Goal: Understand process/instructions

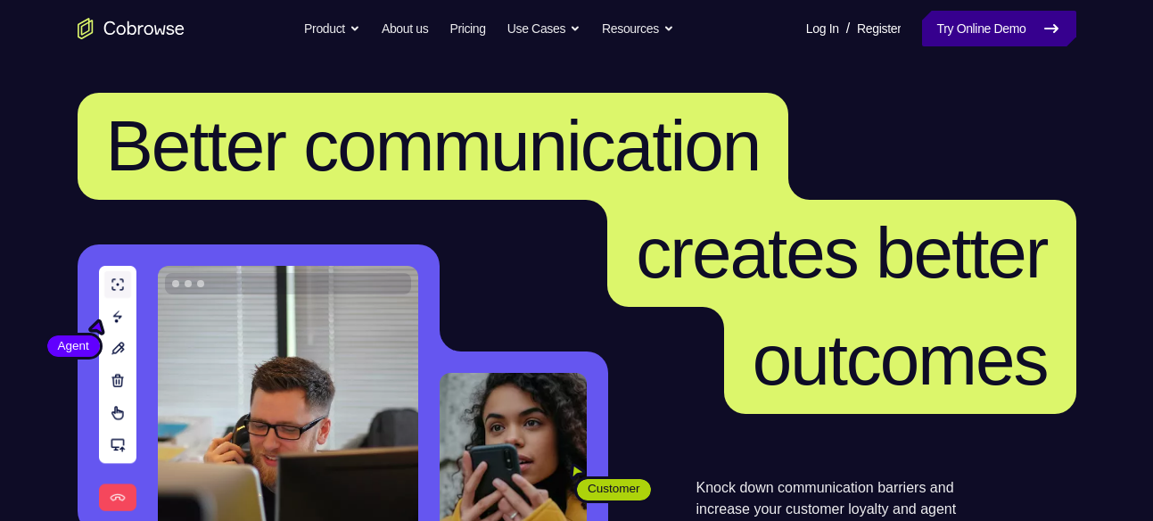
click at [1052, 21] on icon at bounding box center [1050, 28] width 21 height 21
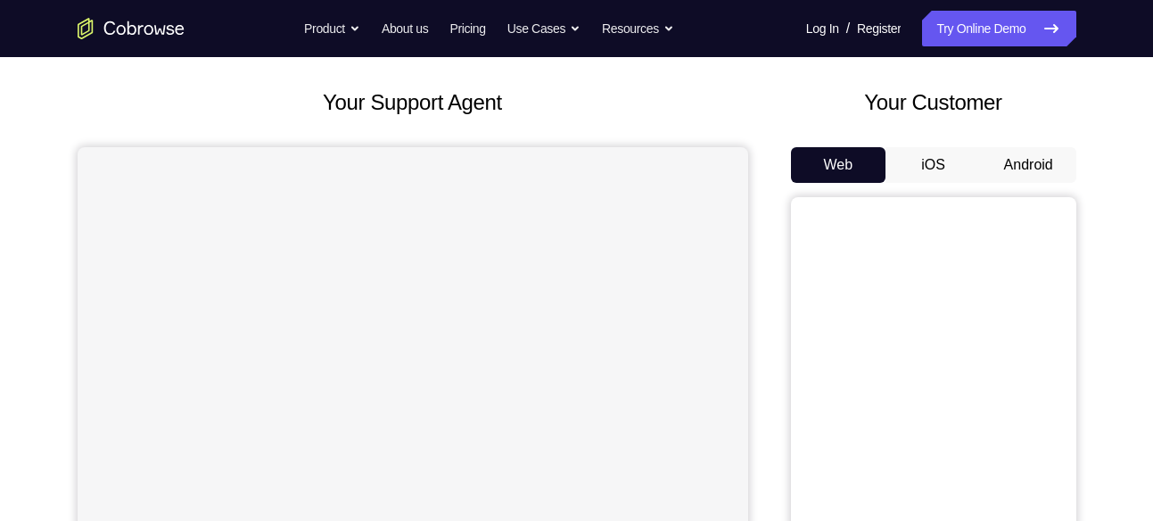
click at [1041, 154] on button "Android" at bounding box center [1028, 165] width 95 height 36
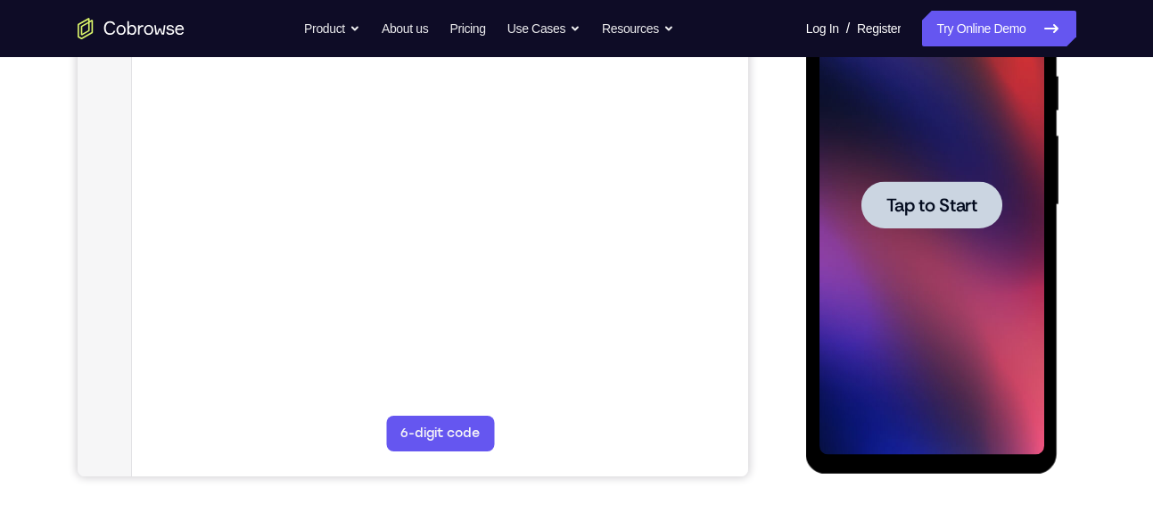
click at [957, 210] on span "Tap to Start" at bounding box center [931, 205] width 91 height 18
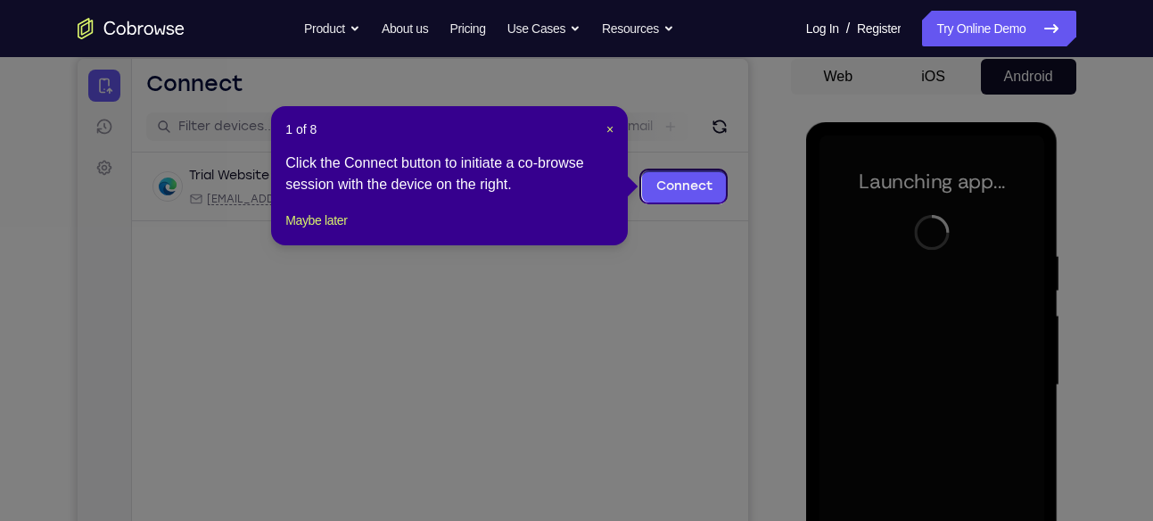
scroll to position [171, 0]
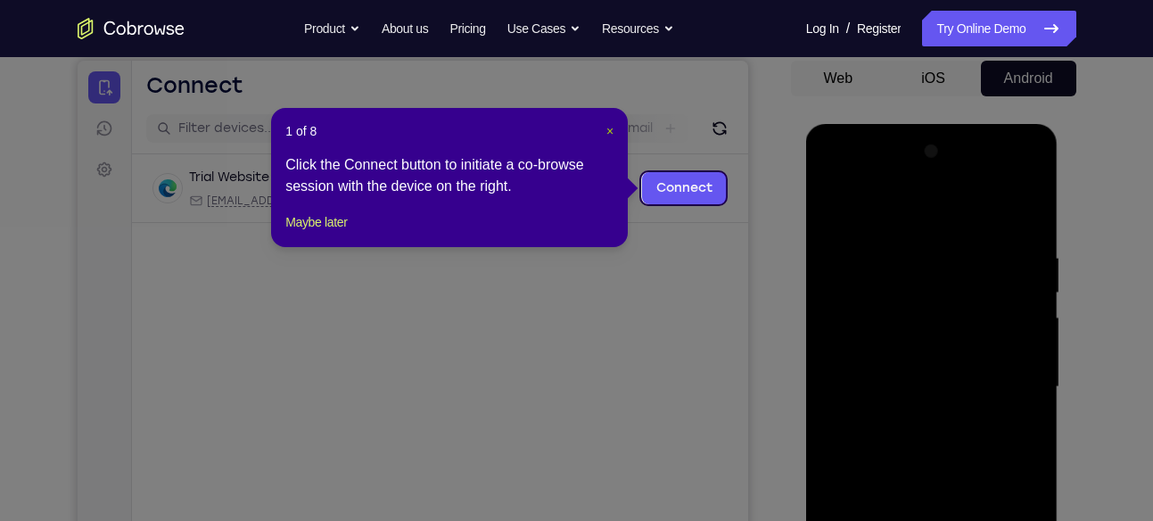
click at [607, 129] on span "×" at bounding box center [609, 131] width 7 height 14
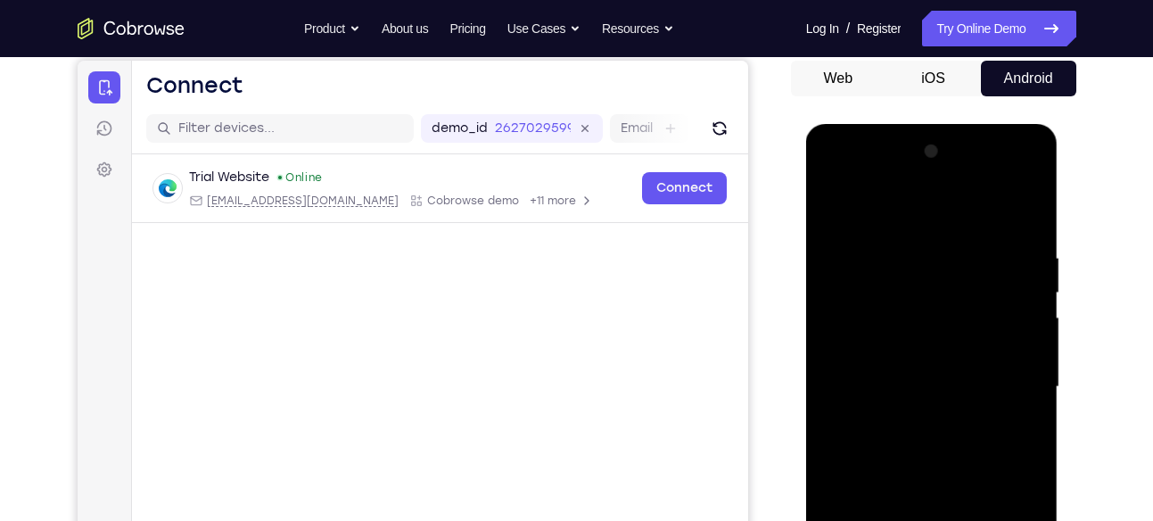
scroll to position [306, 0]
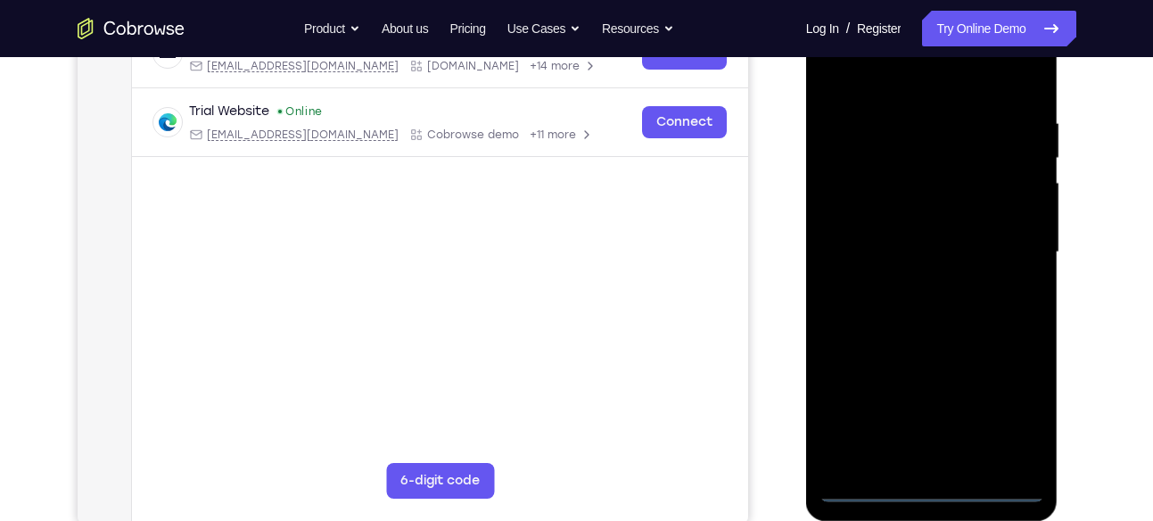
click at [930, 488] on div at bounding box center [931, 252] width 225 height 499
click at [1020, 407] on div at bounding box center [931, 252] width 225 height 499
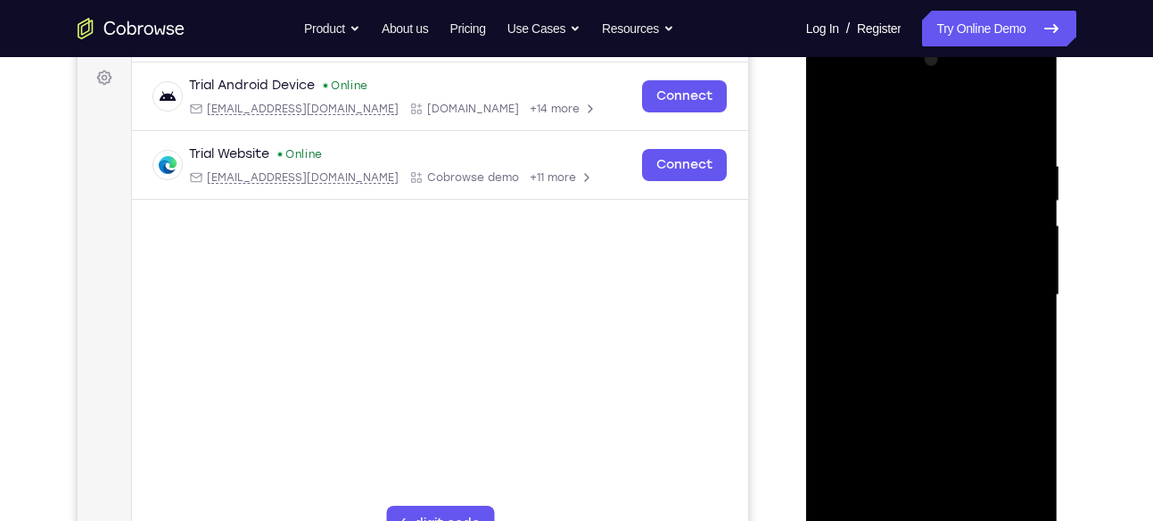
scroll to position [261, 0]
click at [900, 115] on div at bounding box center [931, 296] width 225 height 499
click at [1008, 287] on div at bounding box center [931, 296] width 225 height 499
click at [909, 324] on div at bounding box center [931, 296] width 225 height 499
click at [936, 252] on div at bounding box center [931, 296] width 225 height 499
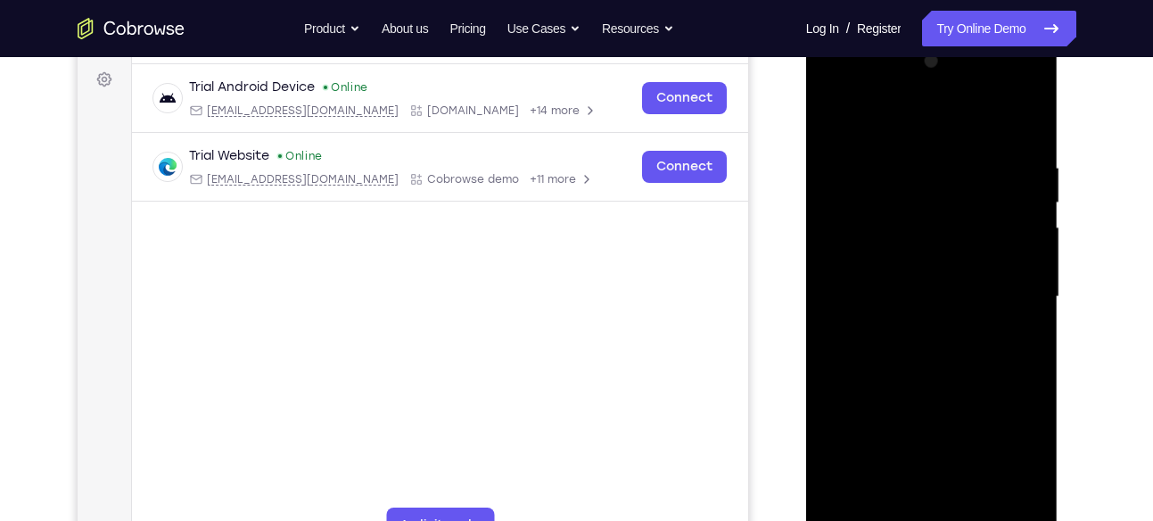
click at [898, 281] on div at bounding box center [931, 296] width 225 height 499
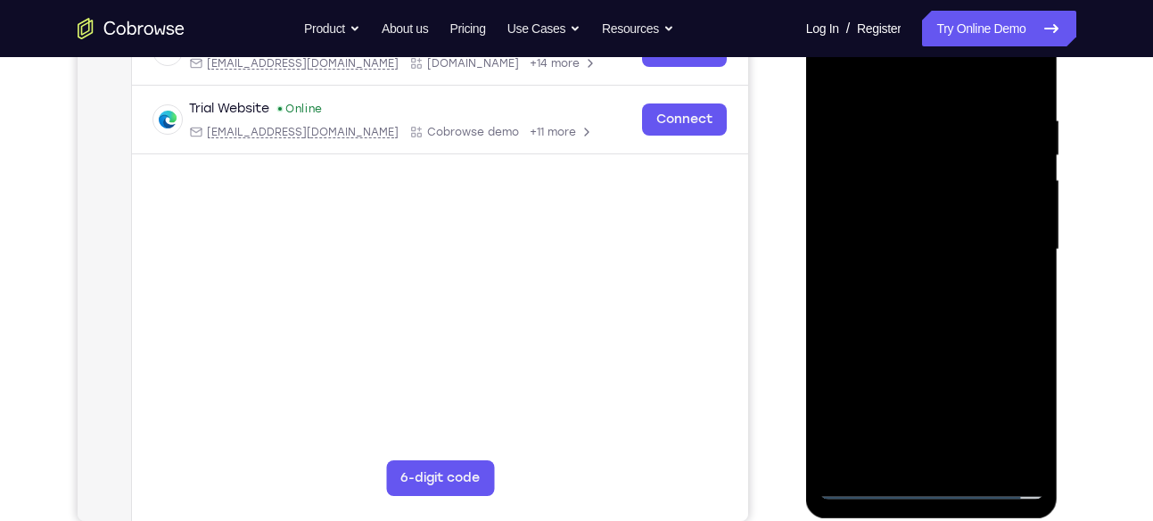
scroll to position [309, 0]
click at [1025, 459] on div at bounding box center [931, 248] width 225 height 499
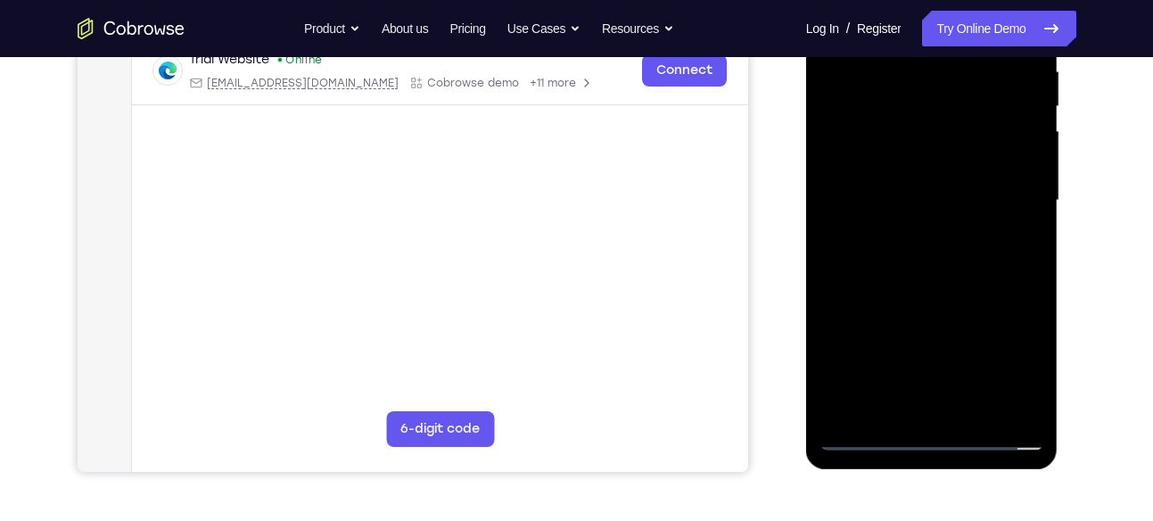
scroll to position [360, 0]
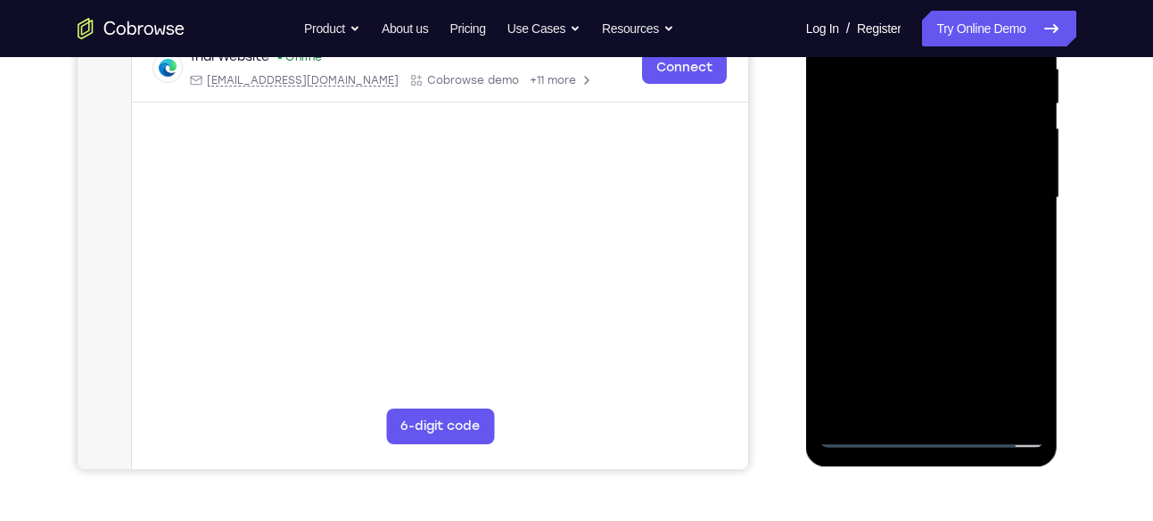
click at [935, 160] on div at bounding box center [931, 197] width 225 height 499
click at [962, 206] on div at bounding box center [931, 197] width 225 height 499
click at [936, 185] on div at bounding box center [931, 197] width 225 height 499
click at [932, 201] on div at bounding box center [931, 197] width 225 height 499
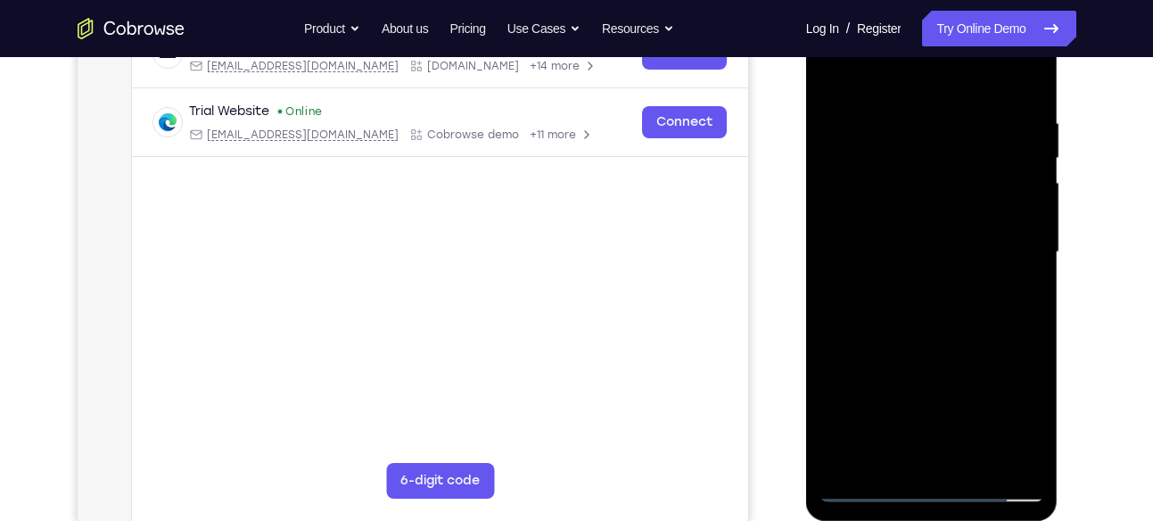
scroll to position [305, 0]
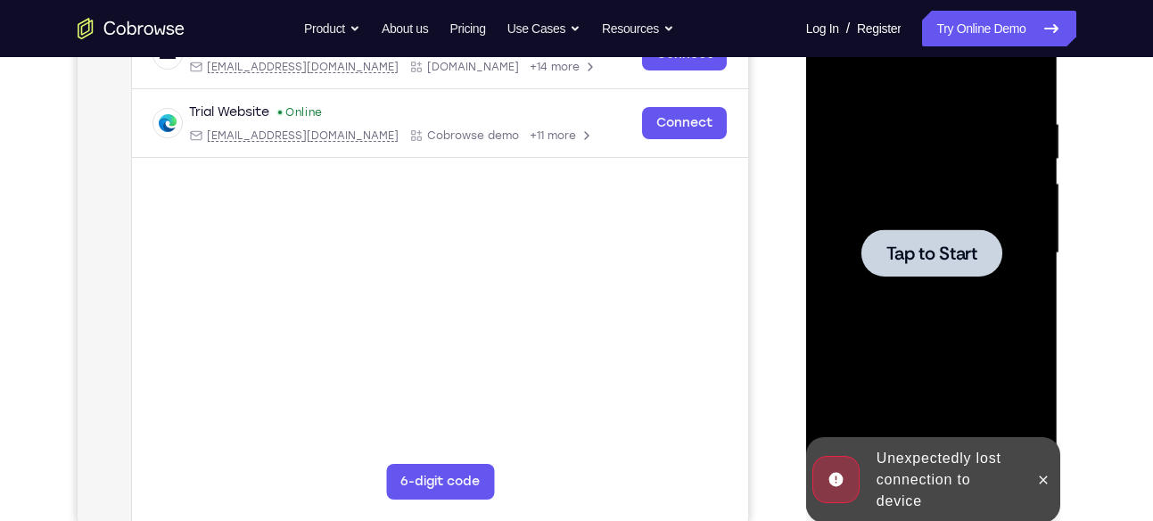
click at [931, 260] on span "Tap to Start" at bounding box center [931, 253] width 91 height 18
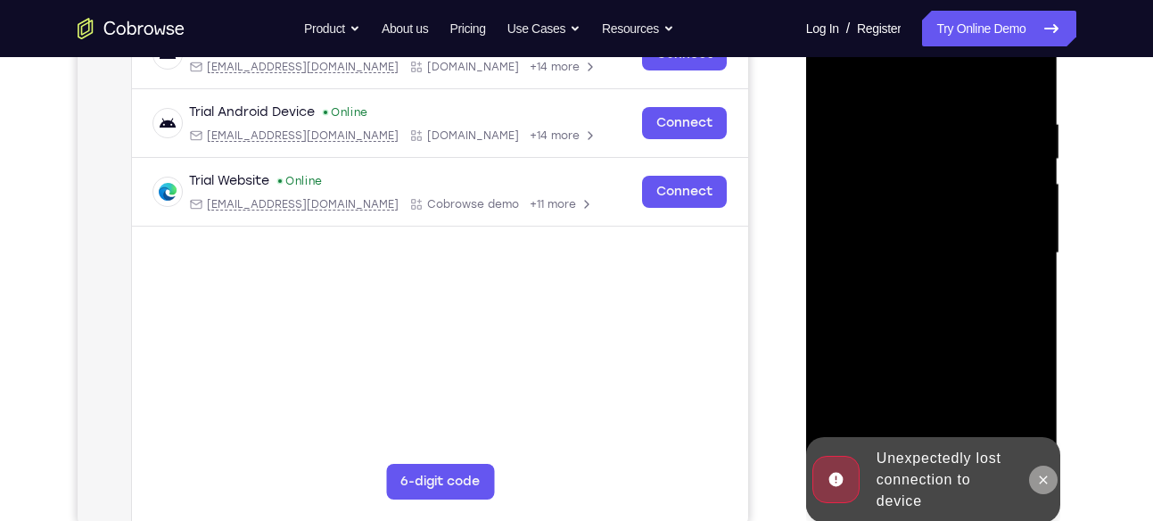
click at [1039, 467] on button at bounding box center [1043, 479] width 29 height 29
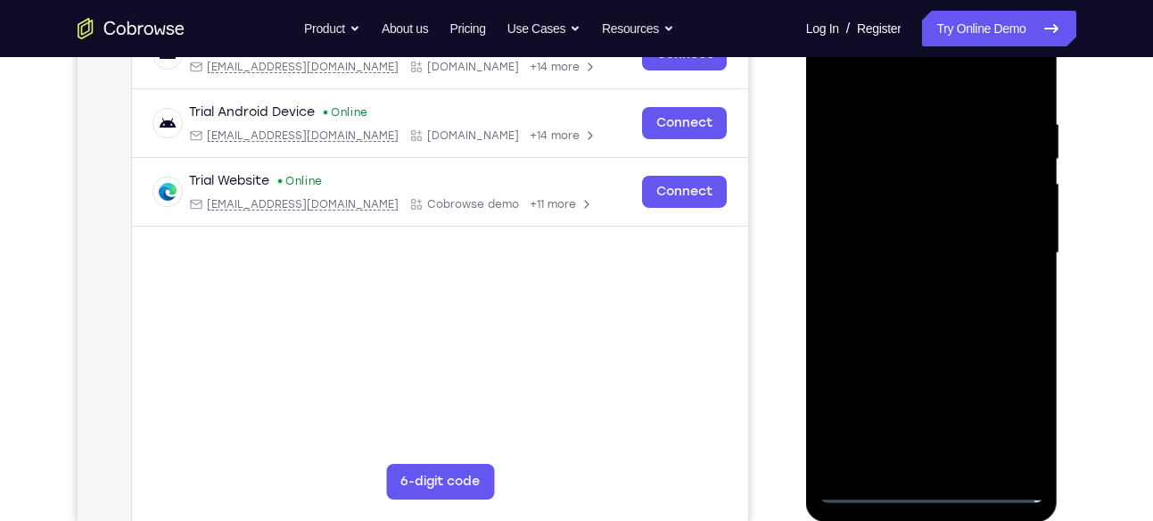
click at [928, 489] on div at bounding box center [931, 253] width 225 height 499
click at [996, 403] on div at bounding box center [931, 253] width 225 height 499
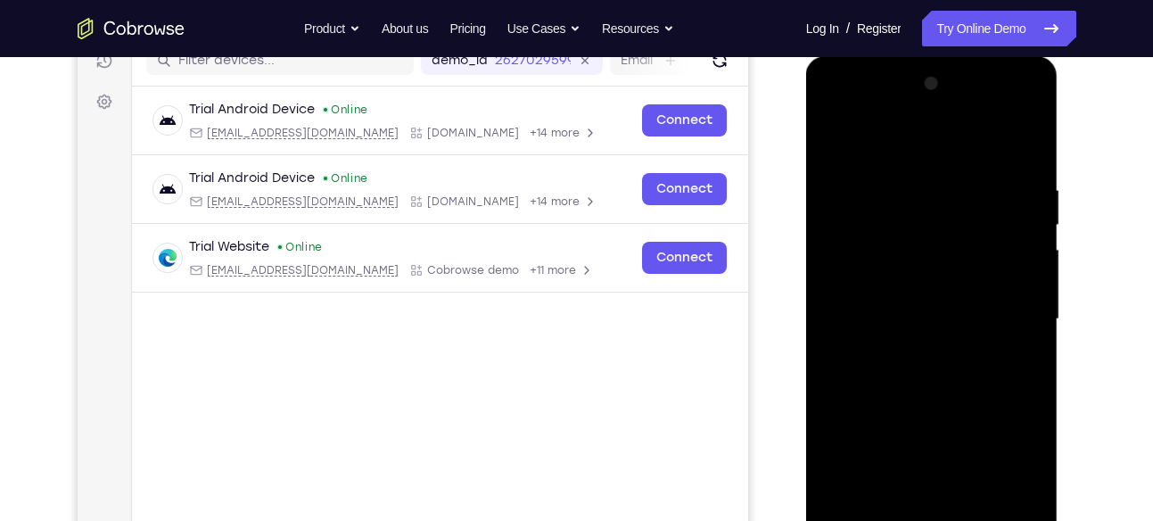
click at [889, 136] on div at bounding box center [931, 319] width 225 height 499
click at [1013, 309] on div at bounding box center [931, 319] width 225 height 499
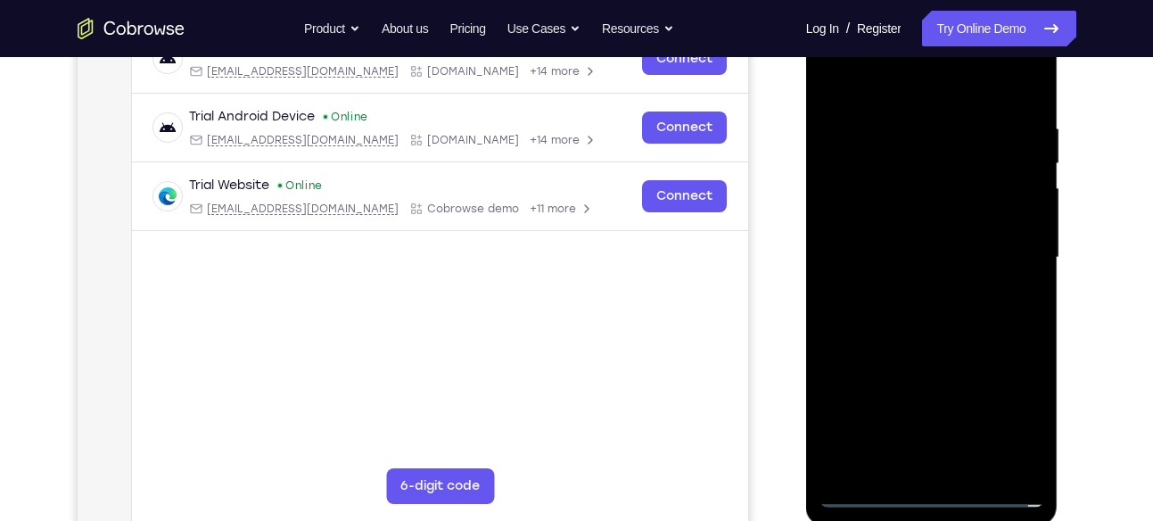
scroll to position [301, 0]
click at [951, 465] on div at bounding box center [931, 256] width 225 height 499
click at [911, 239] on div at bounding box center [931, 256] width 225 height 499
click at [893, 211] on div at bounding box center [931, 256] width 225 height 499
click at [939, 252] on div at bounding box center [931, 256] width 225 height 499
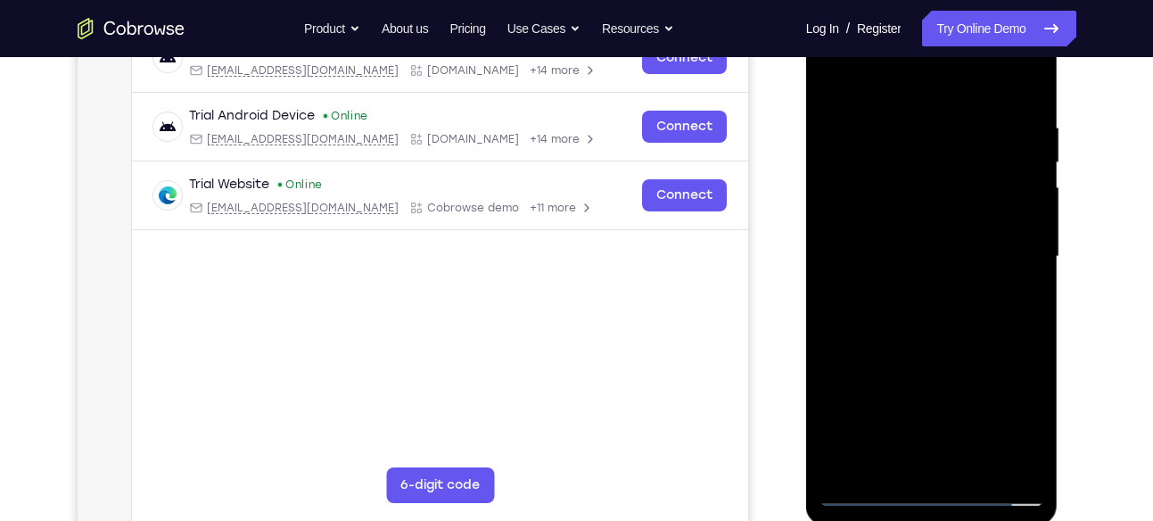
click at [947, 314] on div at bounding box center [931, 256] width 225 height 499
click at [941, 306] on div at bounding box center [931, 256] width 225 height 499
click at [949, 310] on div at bounding box center [931, 256] width 225 height 499
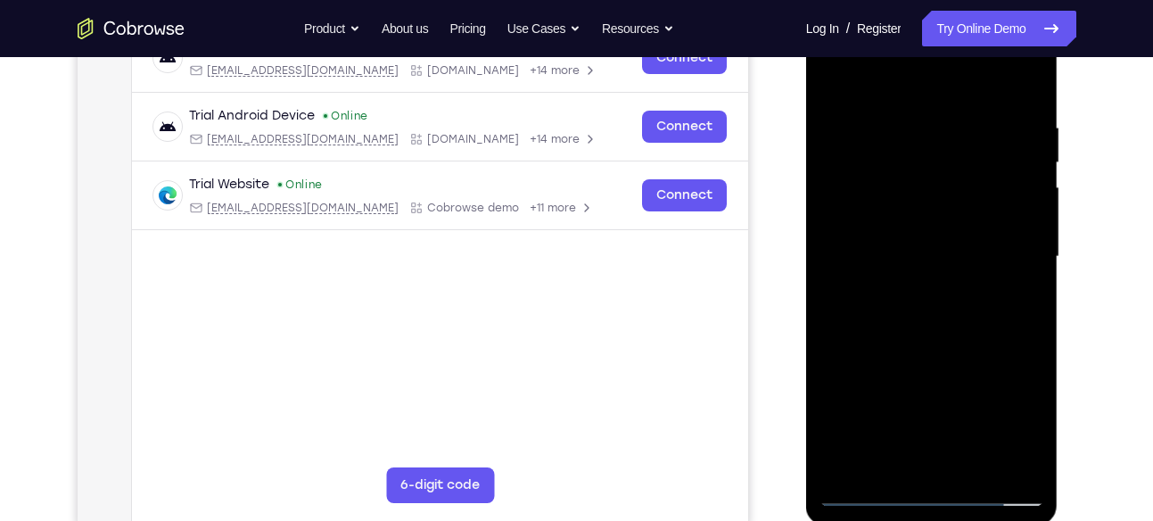
click at [937, 341] on div at bounding box center [931, 256] width 225 height 499
click at [916, 168] on div at bounding box center [931, 256] width 225 height 499
click at [929, 202] on div at bounding box center [931, 256] width 225 height 499
click at [932, 174] on div at bounding box center [931, 256] width 225 height 499
click at [899, 212] on div at bounding box center [931, 256] width 225 height 499
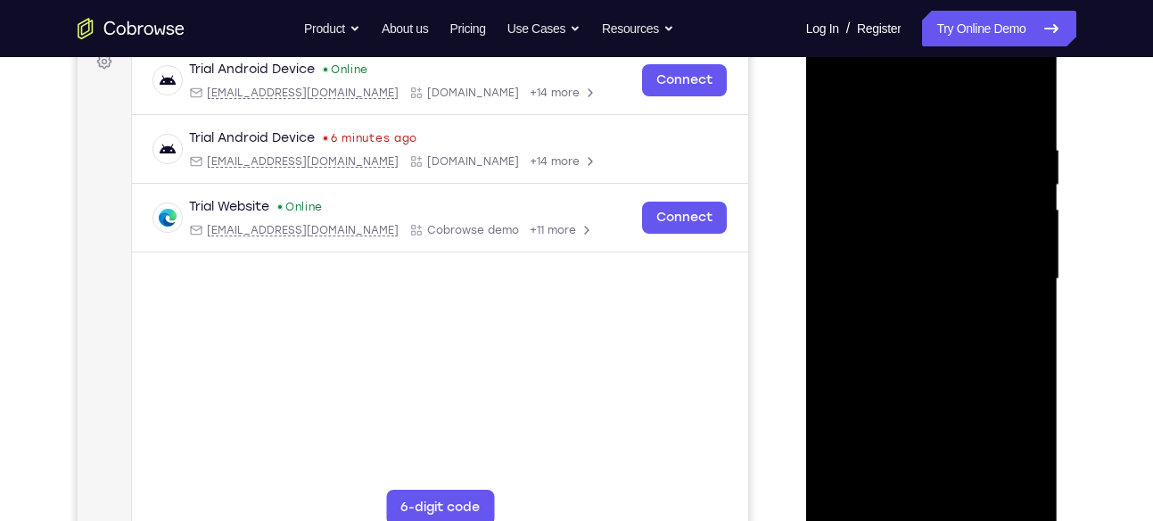
scroll to position [284, 0]
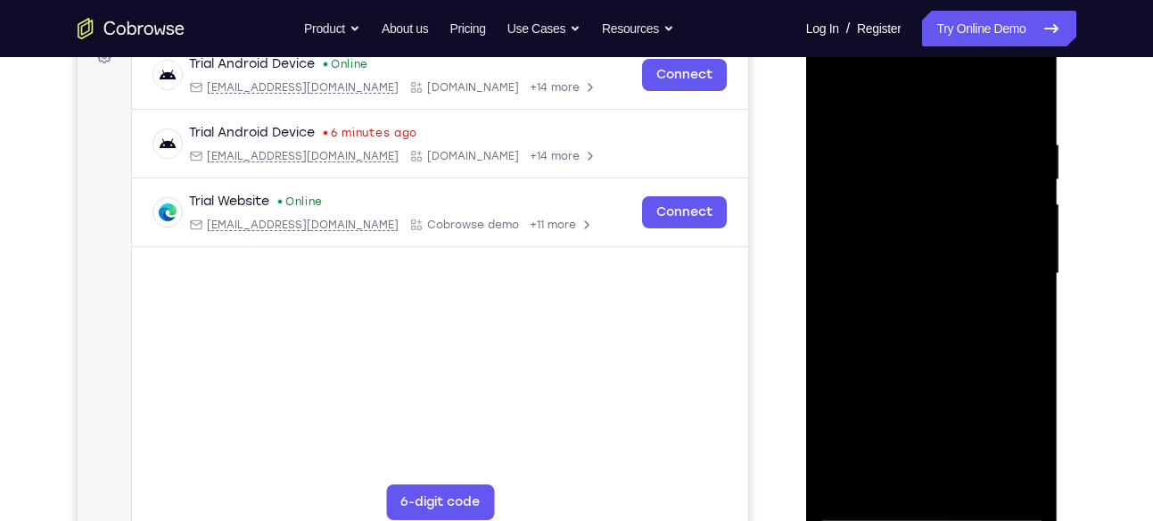
click at [937, 339] on div at bounding box center [931, 273] width 225 height 499
click at [974, 480] on div at bounding box center [931, 273] width 225 height 499
click at [929, 362] on div at bounding box center [931, 273] width 225 height 499
click at [929, 267] on div at bounding box center [931, 273] width 225 height 499
click at [923, 357] on div at bounding box center [931, 273] width 225 height 499
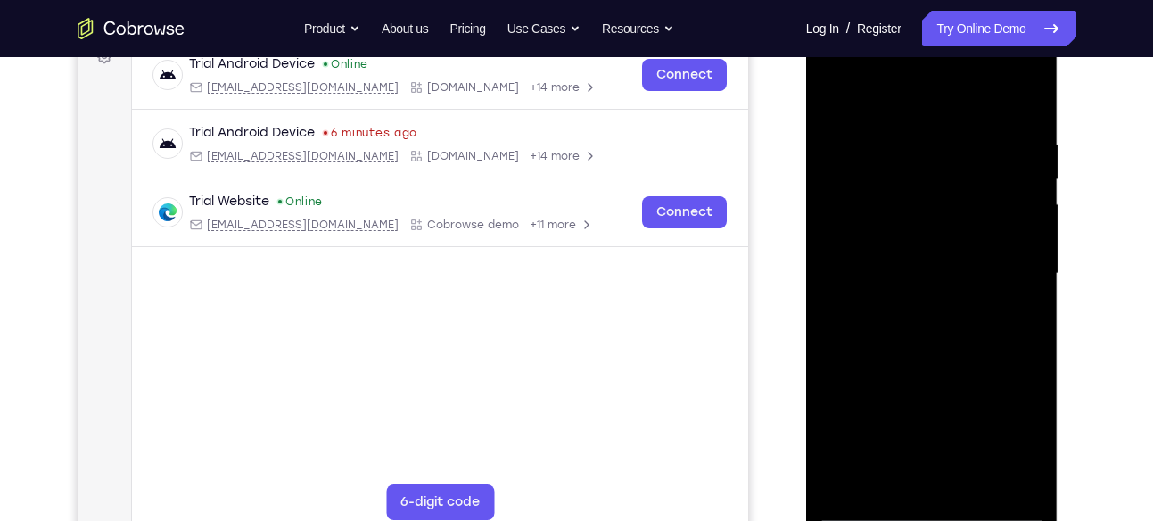
click at [831, 87] on div at bounding box center [931, 273] width 225 height 499
click at [909, 143] on div at bounding box center [931, 273] width 225 height 499
click at [1028, 390] on div at bounding box center [931, 273] width 225 height 499
click at [1023, 100] on div at bounding box center [931, 273] width 225 height 499
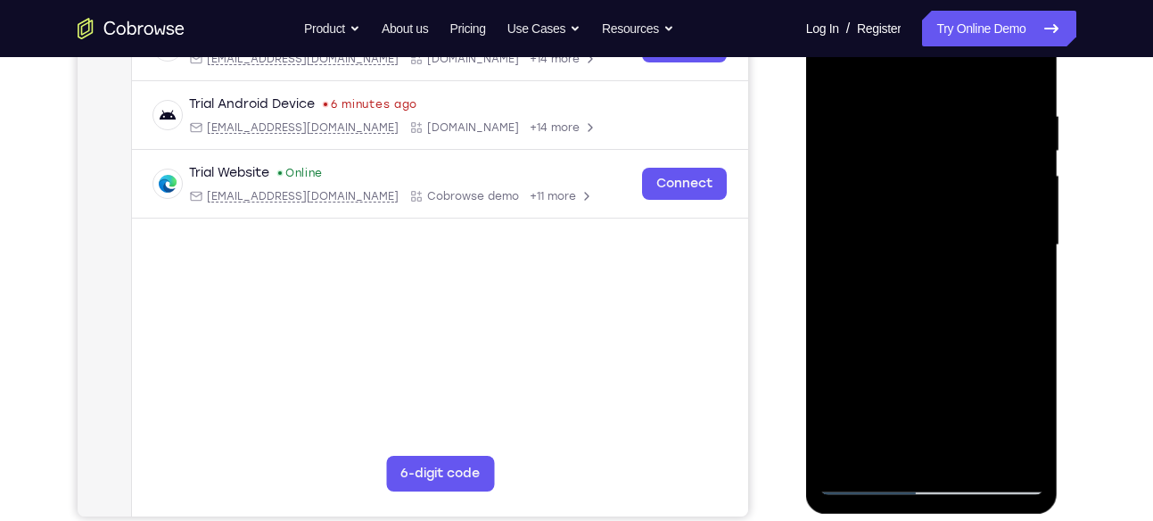
click at [1031, 62] on div at bounding box center [931, 245] width 225 height 499
click at [844, 225] on div at bounding box center [931, 245] width 225 height 499
click at [834, 64] on div at bounding box center [931, 245] width 225 height 499
click at [978, 451] on div at bounding box center [931, 245] width 225 height 499
click at [922, 279] on div at bounding box center [931, 245] width 225 height 499
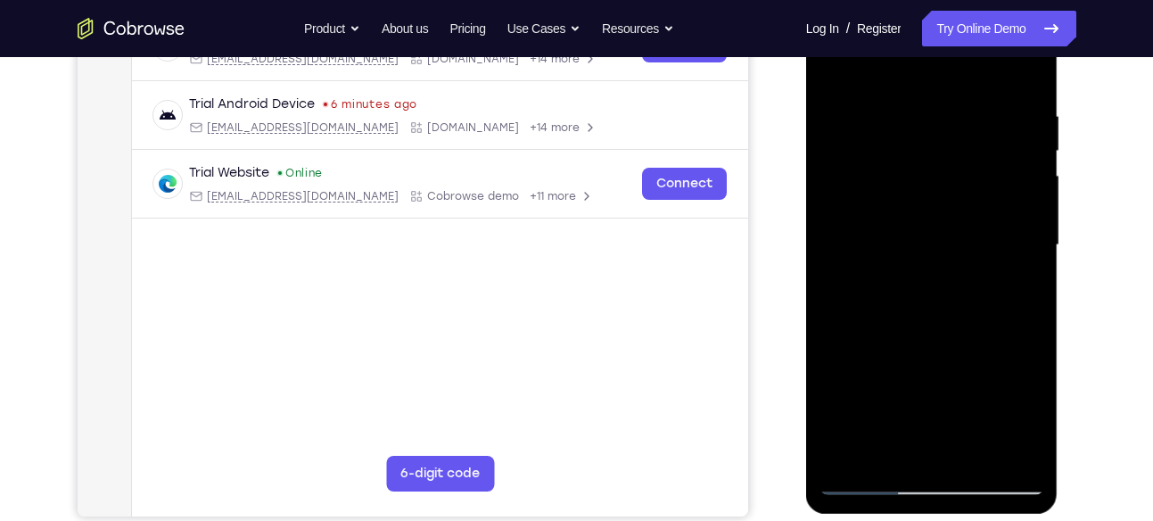
drag, startPoint x: 983, startPoint y: 274, endPoint x: 963, endPoint y: 354, distance: 82.8
click at [963, 354] on div at bounding box center [931, 245] width 225 height 499
drag, startPoint x: 957, startPoint y: 251, endPoint x: 924, endPoint y: 370, distance: 123.1
click at [924, 370] on div at bounding box center [931, 245] width 225 height 499
drag, startPoint x: 941, startPoint y: 221, endPoint x: 921, endPoint y: 349, distance: 129.0
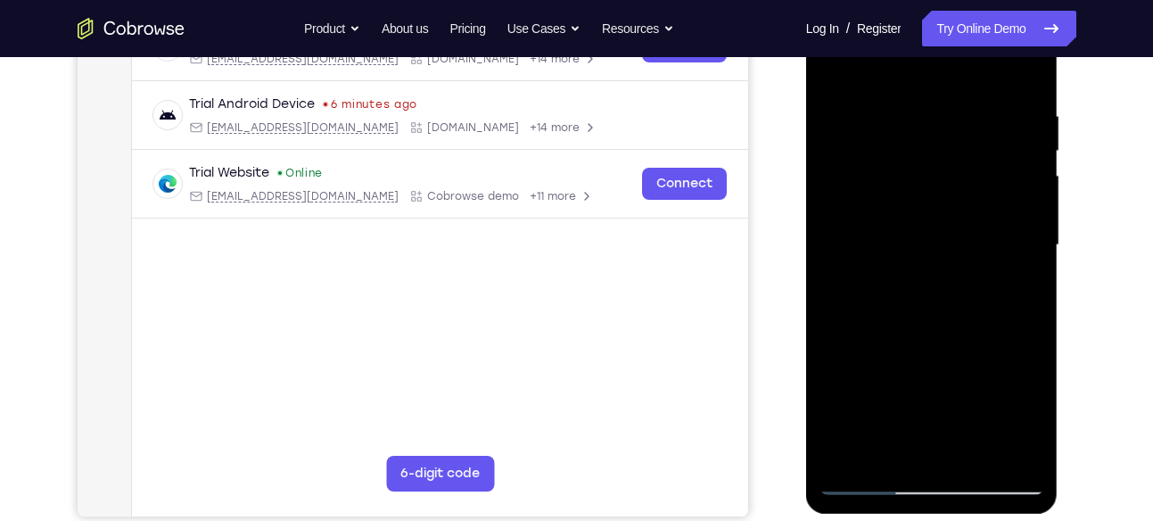
click at [921, 349] on div at bounding box center [931, 245] width 225 height 499
drag, startPoint x: 985, startPoint y: 267, endPoint x: 956, endPoint y: 417, distance: 152.6
click at [956, 417] on div at bounding box center [931, 245] width 225 height 499
drag, startPoint x: 966, startPoint y: 224, endPoint x: 950, endPoint y: 398, distance: 174.6
click at [950, 398] on div at bounding box center [931, 245] width 225 height 499
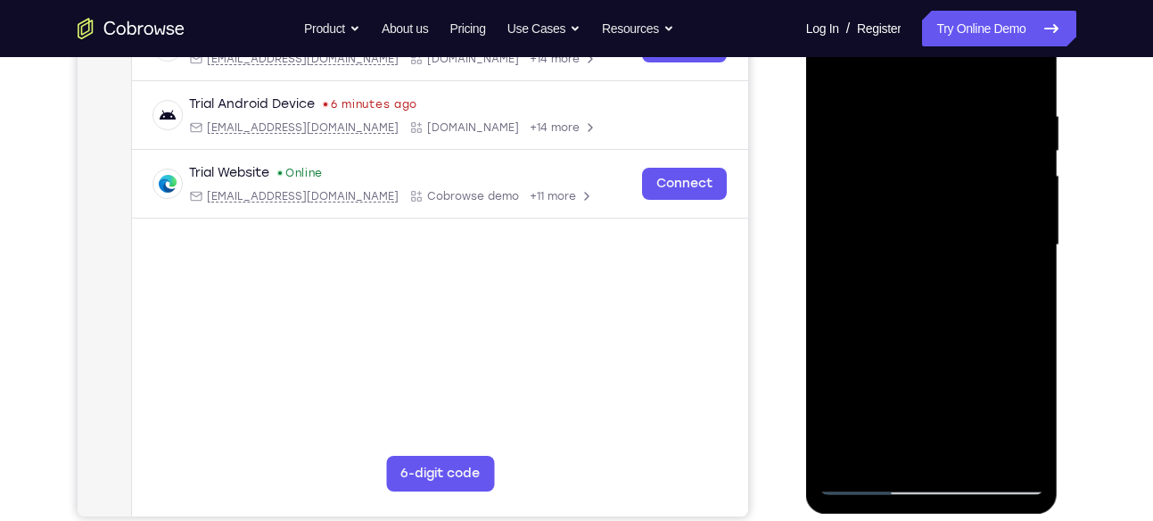
drag, startPoint x: 967, startPoint y: 229, endPoint x: 961, endPoint y: 146, distance: 83.1
click at [961, 146] on div at bounding box center [931, 245] width 225 height 499
click at [834, 67] on div at bounding box center [931, 245] width 225 height 499
click at [911, 313] on div at bounding box center [931, 245] width 225 height 499
click at [945, 412] on div at bounding box center [931, 245] width 225 height 499
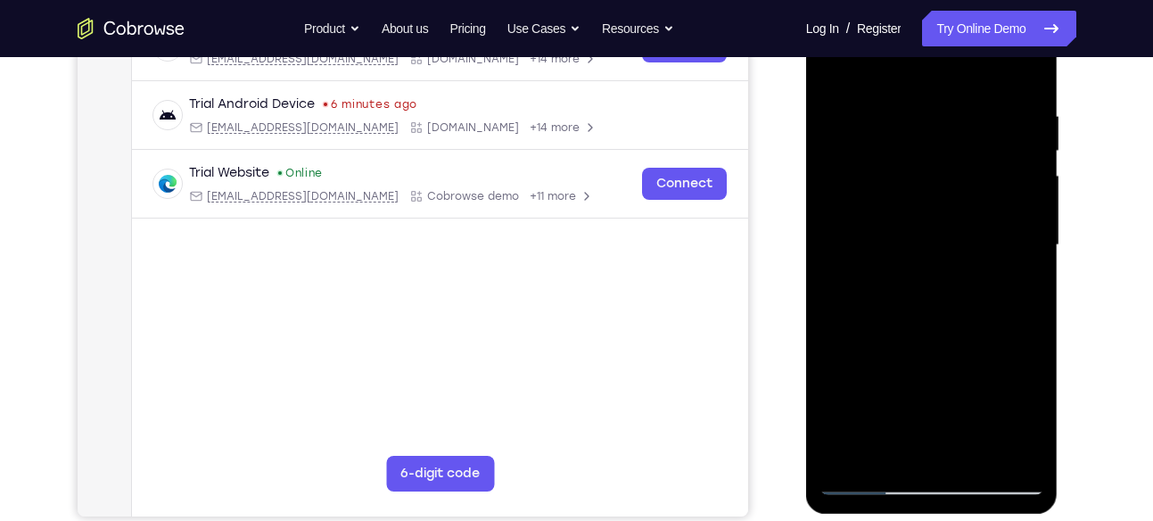
click at [965, 412] on div at bounding box center [931, 245] width 225 height 499
click at [889, 390] on div at bounding box center [931, 245] width 225 height 499
click at [831, 68] on div at bounding box center [931, 245] width 225 height 499
click at [836, 63] on div at bounding box center [931, 245] width 225 height 499
drag, startPoint x: 927, startPoint y: 308, endPoint x: 883, endPoint y: 138, distance: 174.9
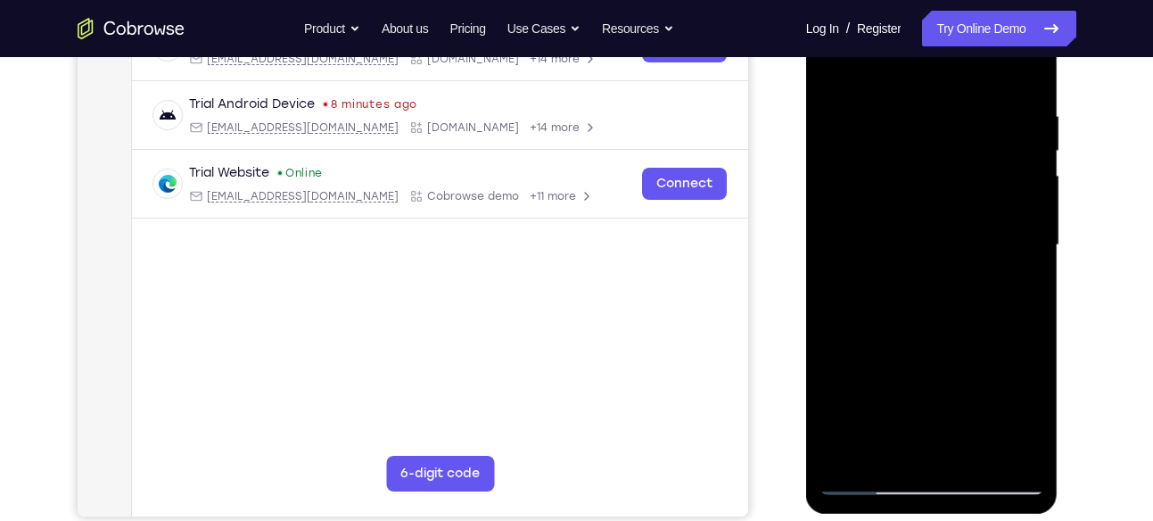
click at [883, 138] on div at bounding box center [931, 245] width 225 height 499
drag, startPoint x: 925, startPoint y: 314, endPoint x: 863, endPoint y: 145, distance: 179.7
click at [863, 145] on div at bounding box center [931, 245] width 225 height 499
click at [1013, 452] on div at bounding box center [931, 245] width 225 height 499
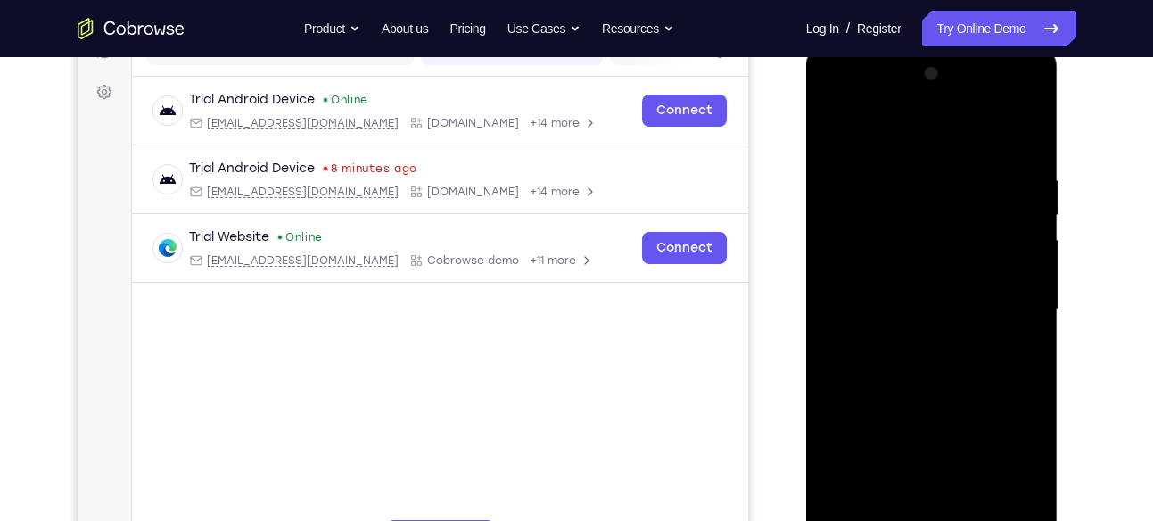
scroll to position [245, 0]
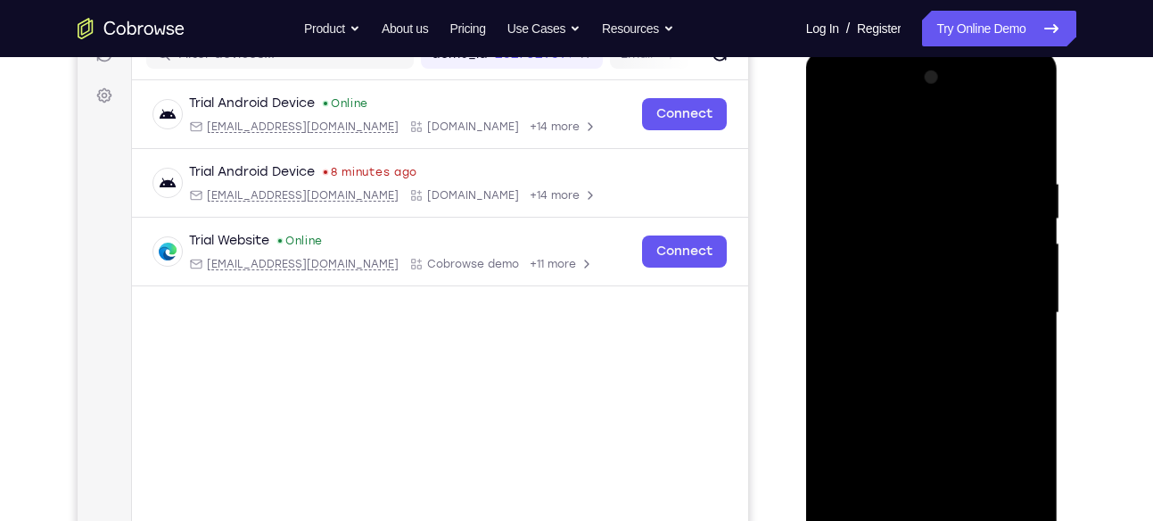
drag, startPoint x: 916, startPoint y: 228, endPoint x: 899, endPoint y: 394, distance: 166.7
click at [899, 394] on div at bounding box center [931, 312] width 225 height 499
drag, startPoint x: 911, startPoint y: 209, endPoint x: 915, endPoint y: 337, distance: 127.5
click at [915, 337] on div at bounding box center [931, 312] width 225 height 499
drag, startPoint x: 923, startPoint y: 206, endPoint x: 918, endPoint y: 386, distance: 180.1
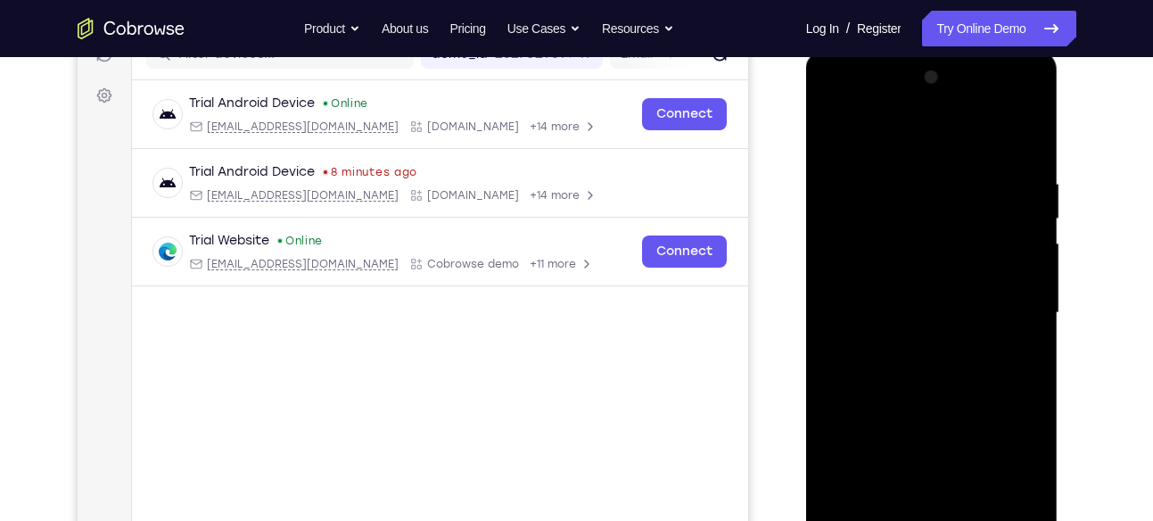
click at [918, 386] on div at bounding box center [931, 312] width 225 height 499
click at [842, 159] on div at bounding box center [931, 312] width 225 height 499
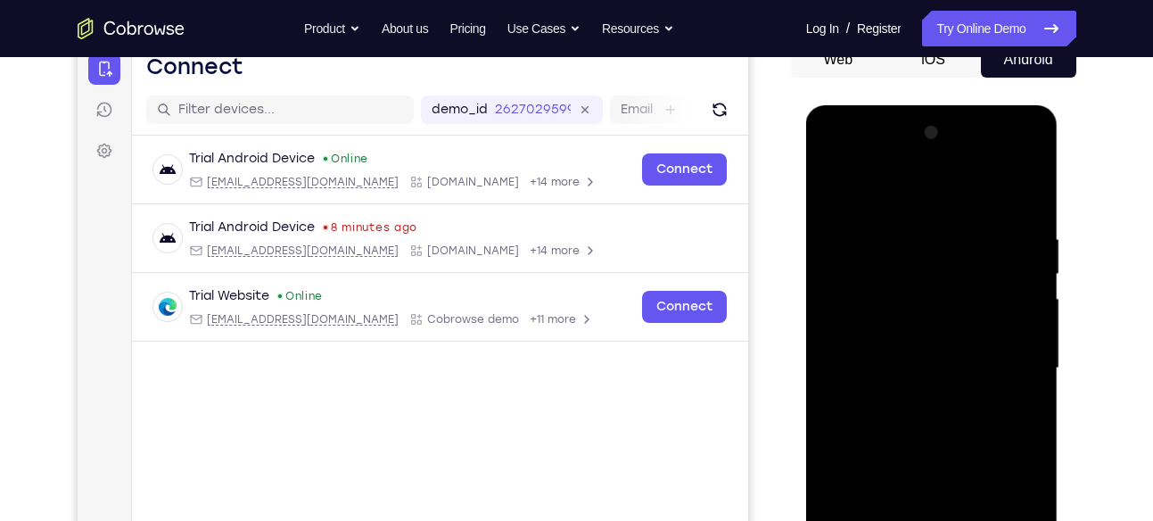
scroll to position [189, 0]
click at [832, 193] on div at bounding box center [931, 368] width 225 height 499
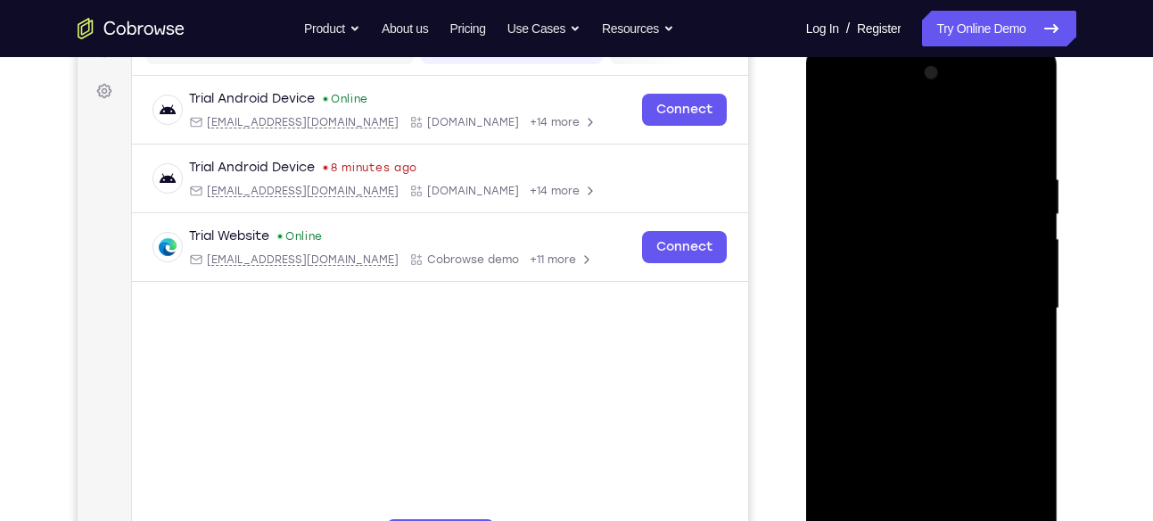
scroll to position [251, 0]
click at [972, 509] on div at bounding box center [931, 307] width 225 height 499
drag, startPoint x: 948, startPoint y: 331, endPoint x: 864, endPoint y: 188, distance: 165.4
click at [864, 188] on div at bounding box center [931, 307] width 225 height 499
drag, startPoint x: 909, startPoint y: 400, endPoint x: 855, endPoint y: 245, distance: 164.4
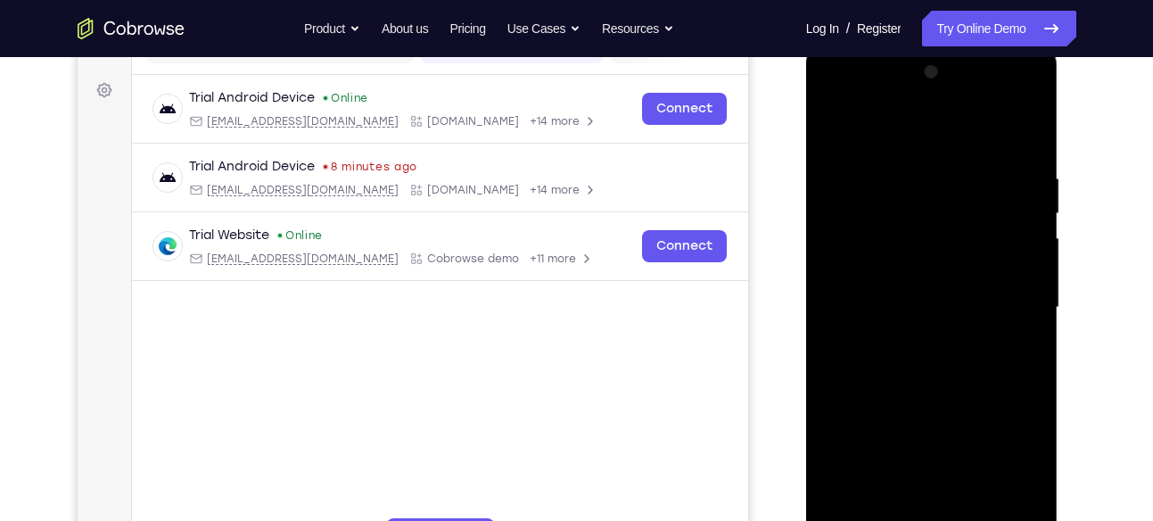
click at [855, 245] on div at bounding box center [931, 307] width 225 height 499
drag, startPoint x: 926, startPoint y: 470, endPoint x: 879, endPoint y: 362, distance: 117.8
click at [879, 362] on div at bounding box center [931, 307] width 225 height 499
click at [856, 423] on div at bounding box center [931, 307] width 225 height 499
click at [880, 514] on div at bounding box center [931, 307] width 225 height 499
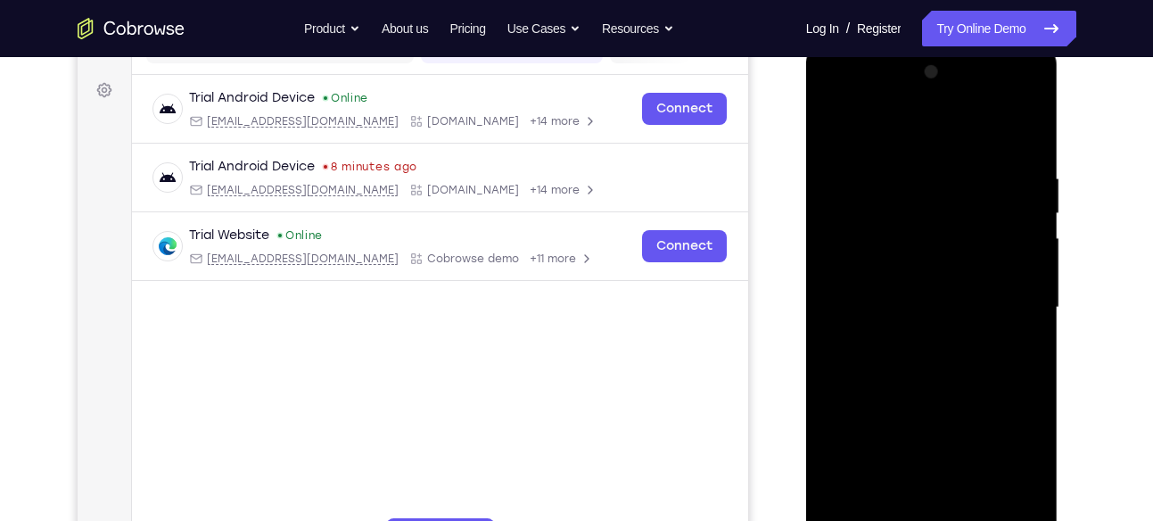
click at [924, 302] on div at bounding box center [931, 307] width 225 height 499
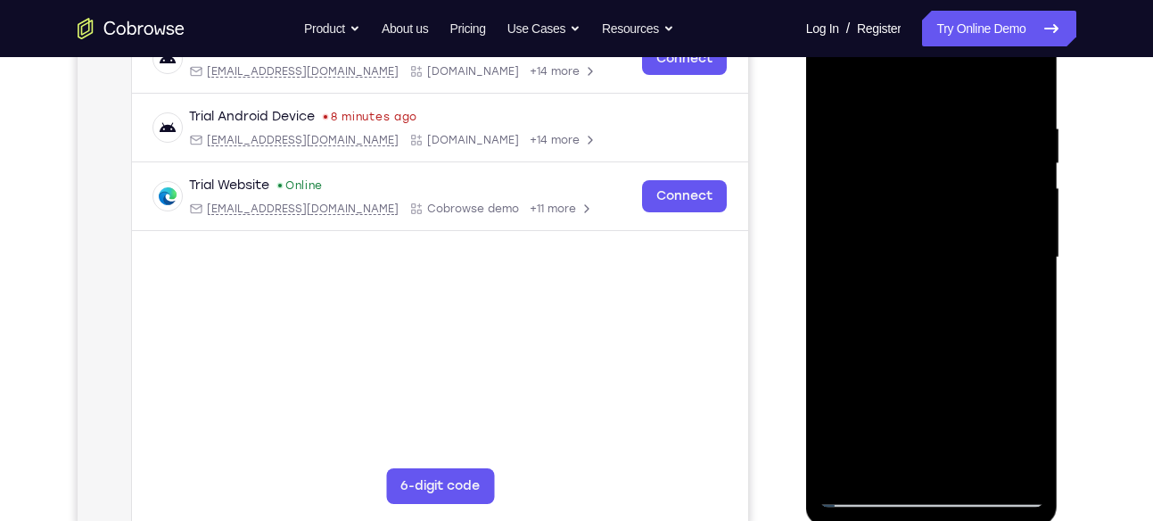
scroll to position [301, 0]
click at [935, 187] on div at bounding box center [931, 256] width 225 height 499
click at [834, 76] on div at bounding box center [931, 256] width 225 height 499
click at [834, 75] on div at bounding box center [931, 256] width 225 height 499
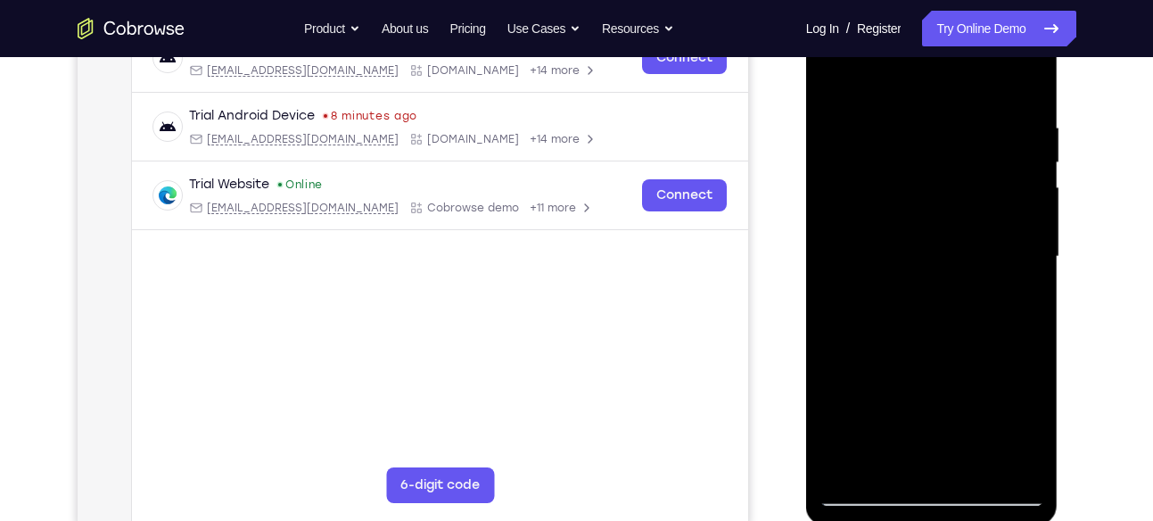
click at [891, 470] on div at bounding box center [931, 256] width 225 height 499
click at [914, 70] on div at bounding box center [931, 256] width 225 height 499
click at [878, 129] on div at bounding box center [931, 256] width 225 height 499
